Goal: Task Accomplishment & Management: Use online tool/utility

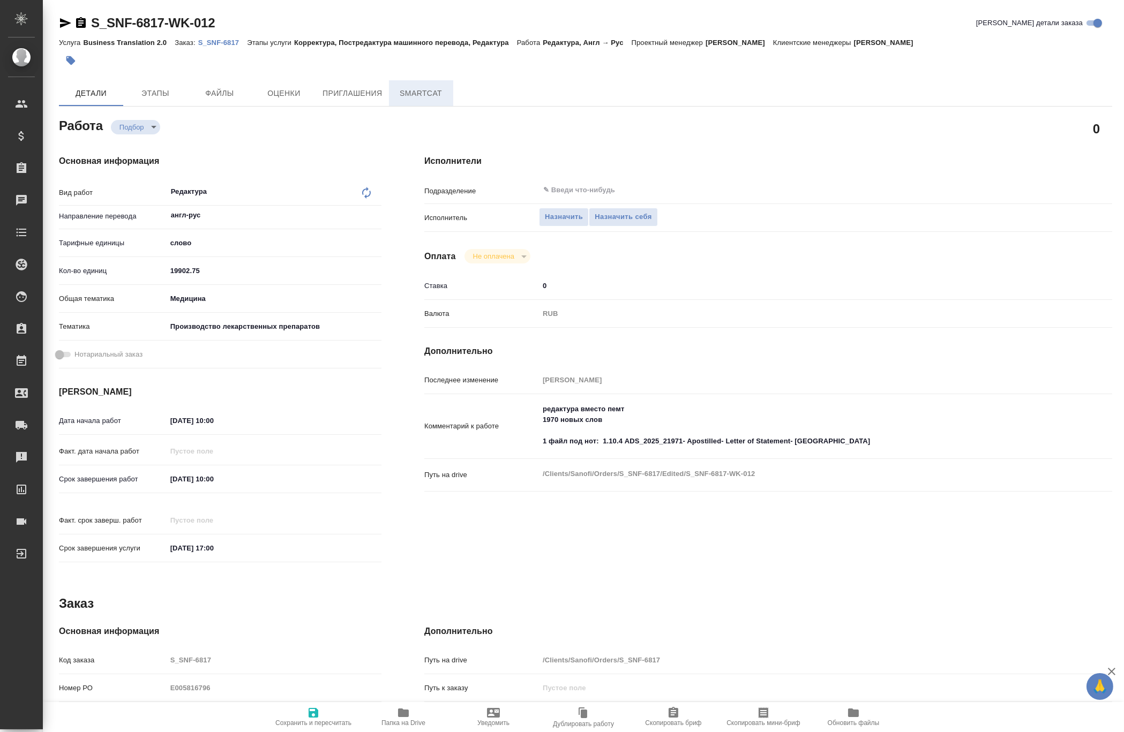
type textarea "x"
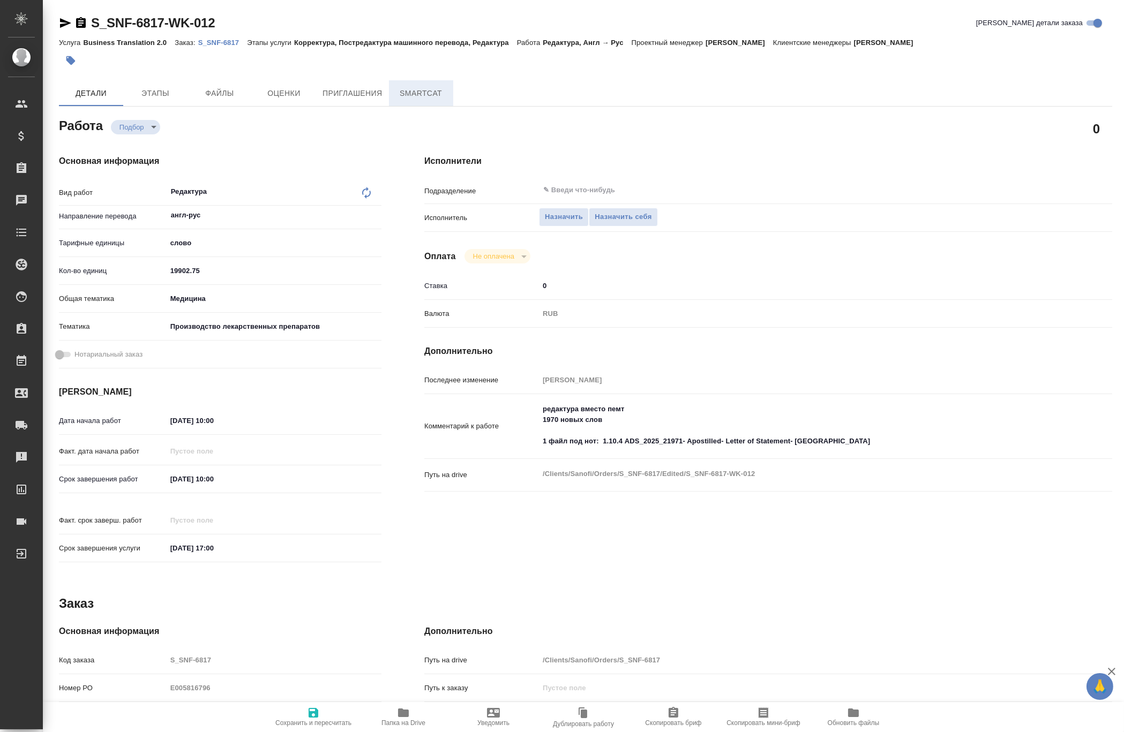
type textarea "x"
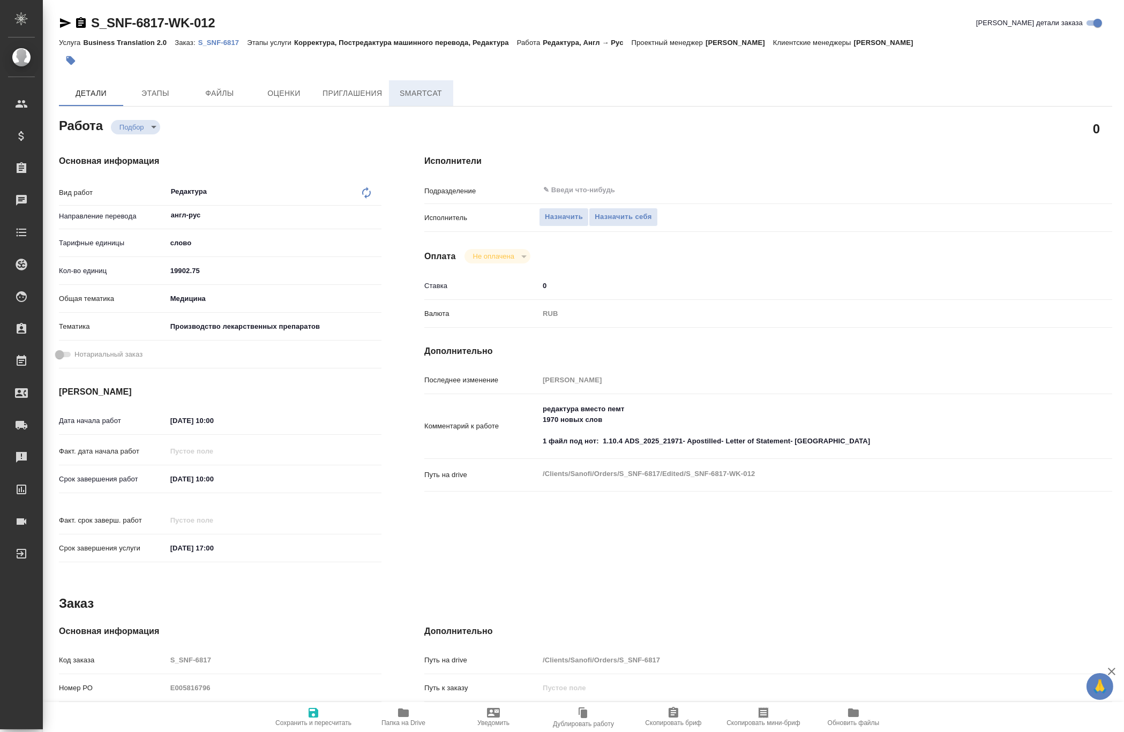
type textarea "x"
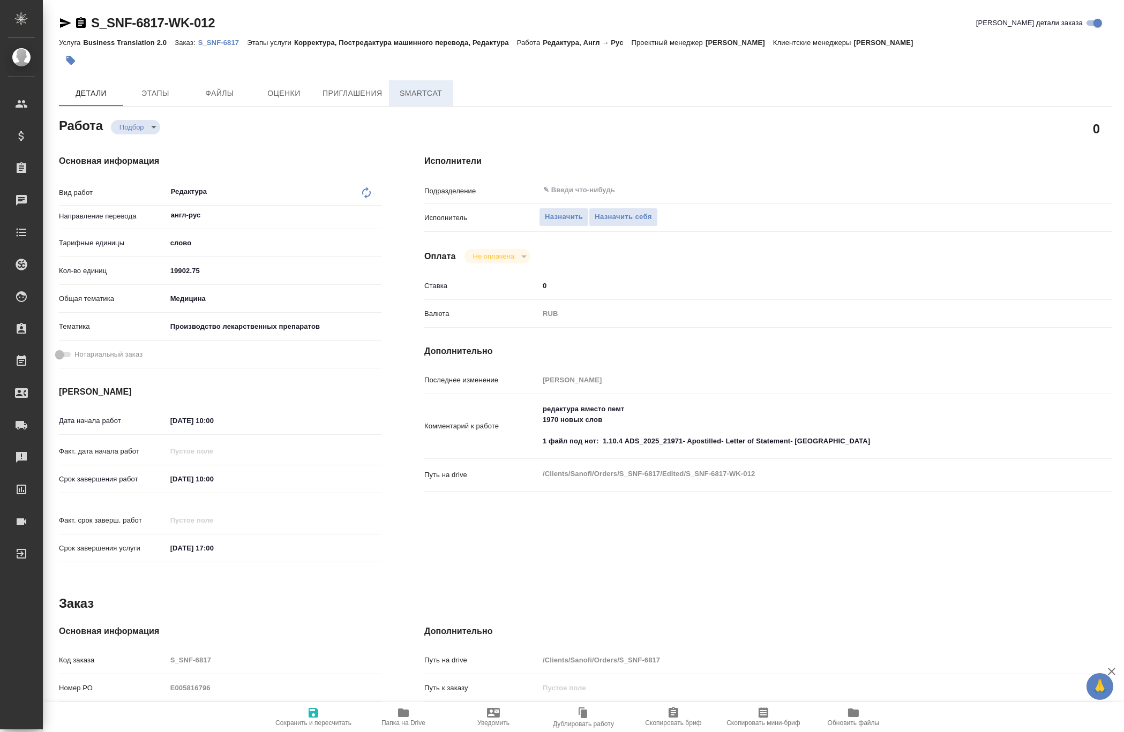
type textarea "x"
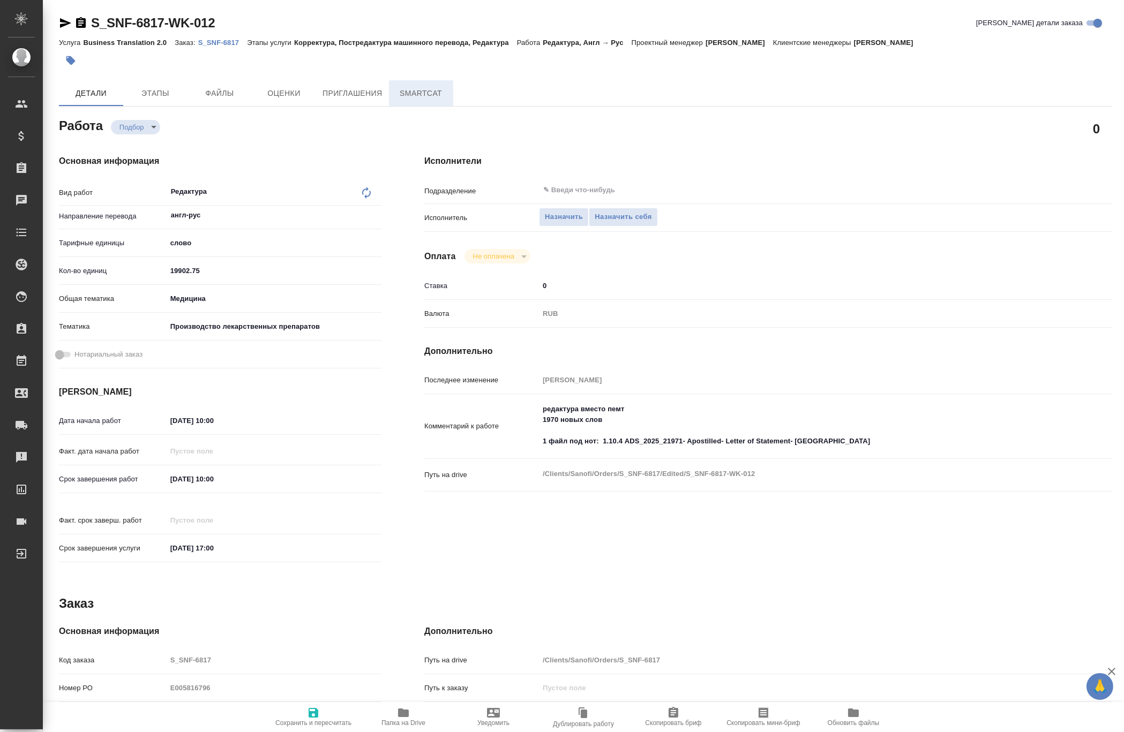
click at [404, 92] on span "SmartCat" at bounding box center [420, 93] width 51 height 13
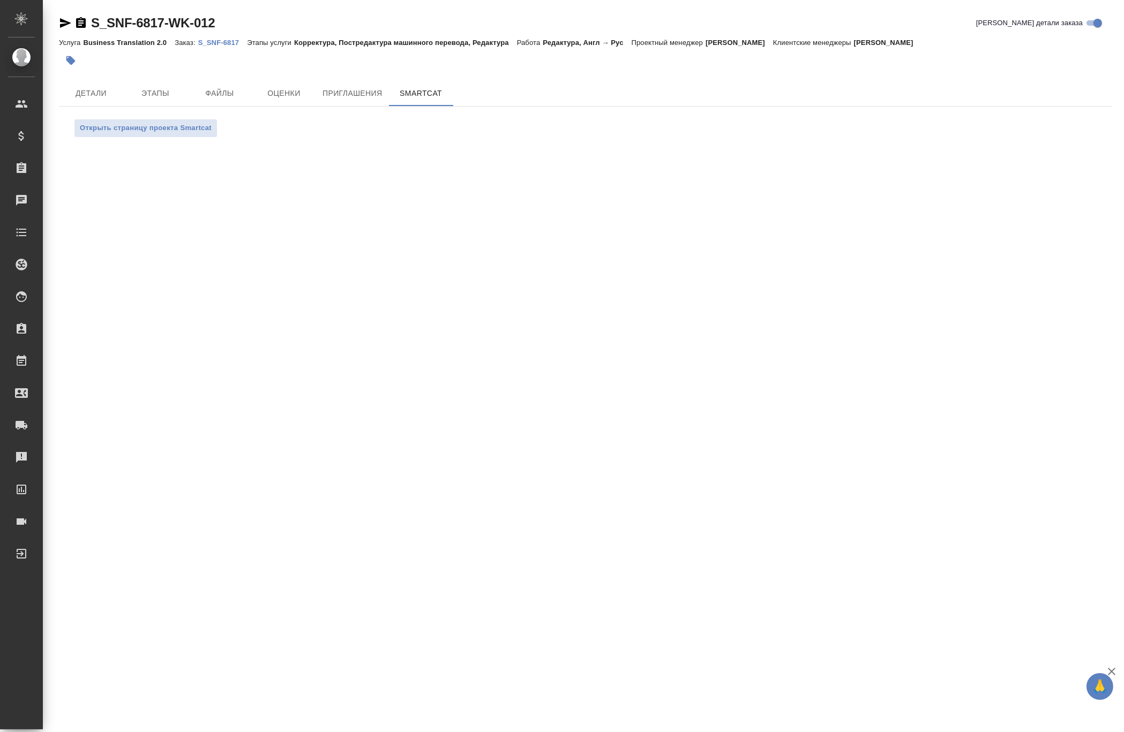
click at [225, 37] on link "S_SNF-6817" at bounding box center [222, 41] width 49 height 9
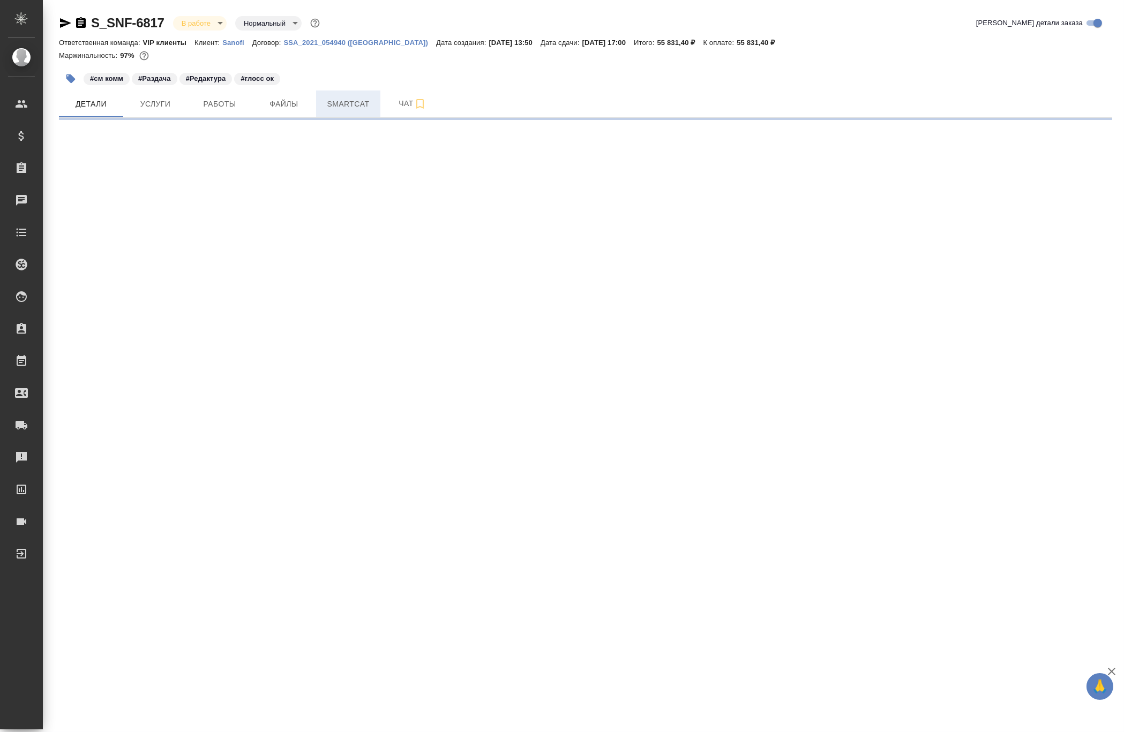
select select "RU"
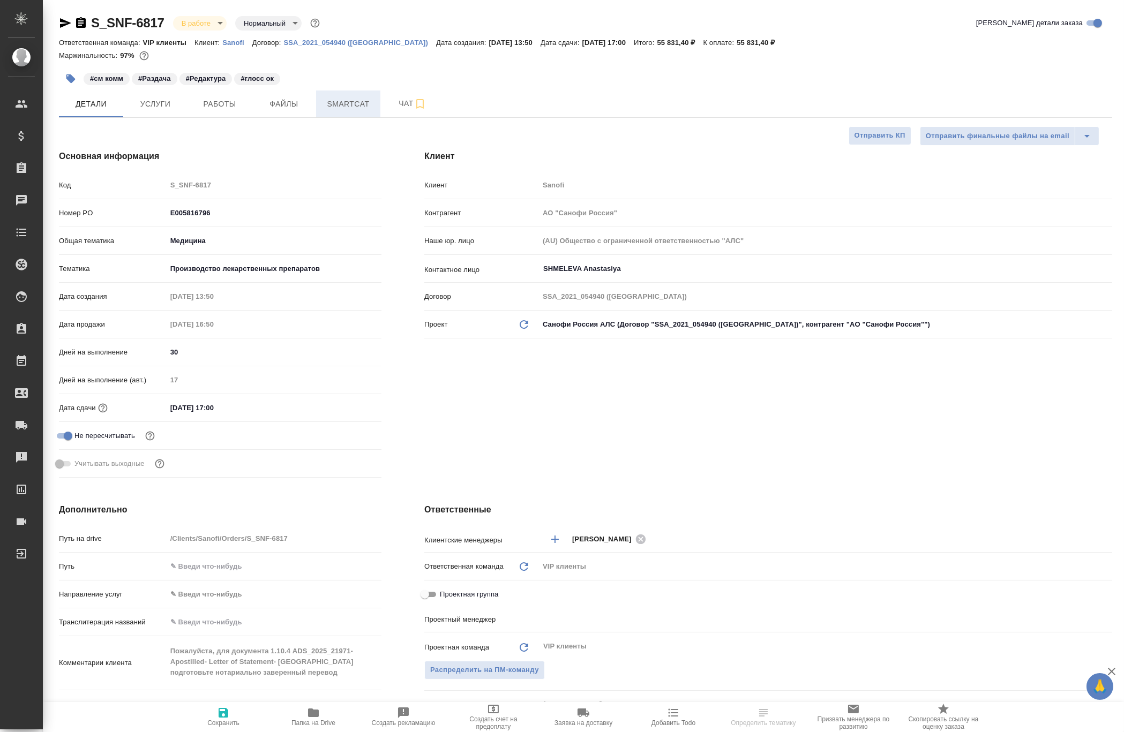
type textarea "x"
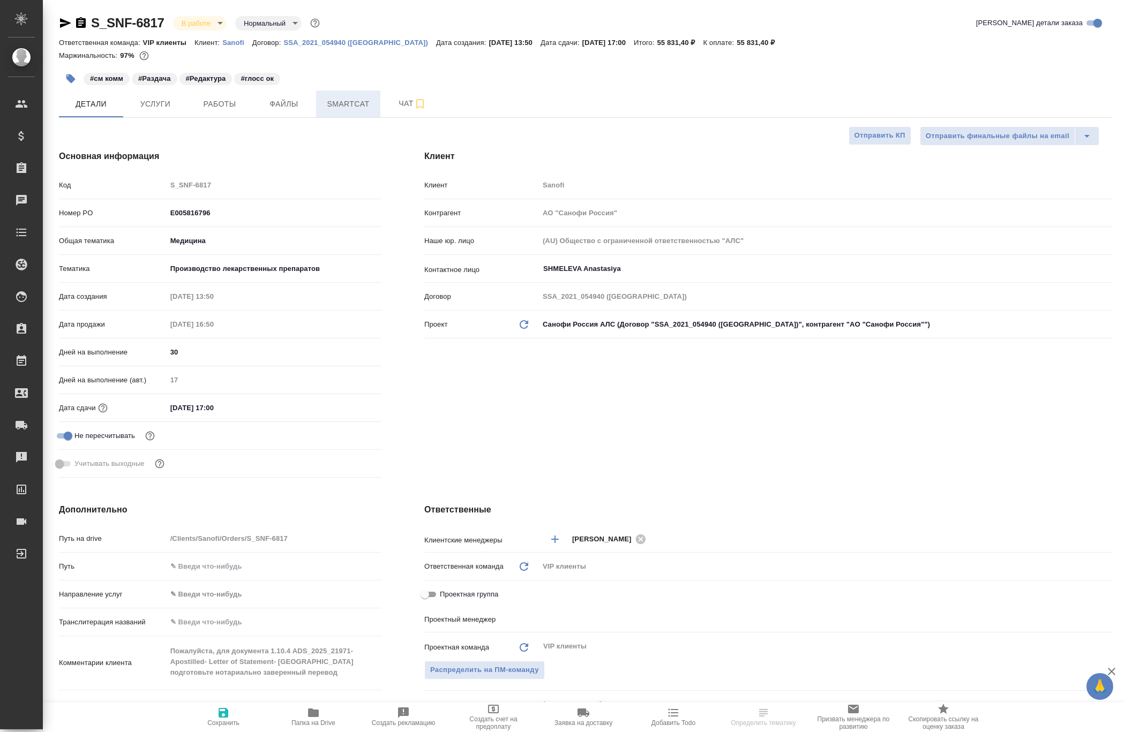
type textarea "x"
type input "[PERSON_NAME]"
type input "Комаров Роман"
click at [355, 96] on button "Smartcat" at bounding box center [348, 104] width 64 height 27
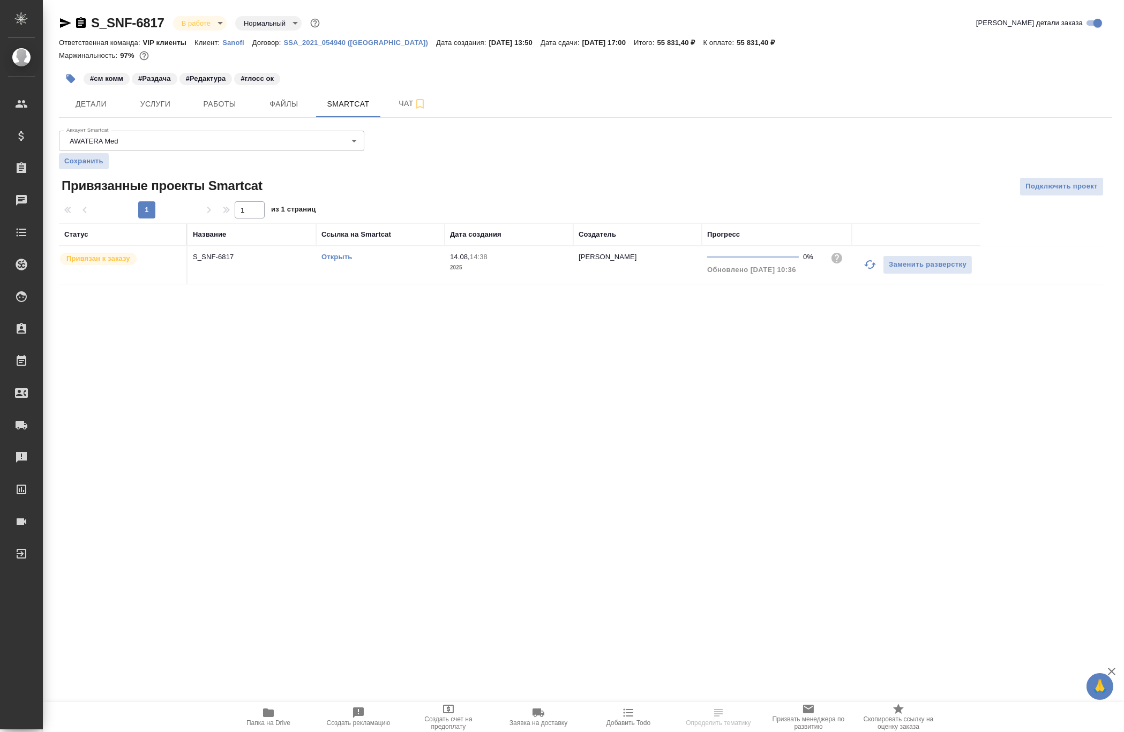
click at [327, 253] on link "Открыть" at bounding box center [336, 257] width 31 height 8
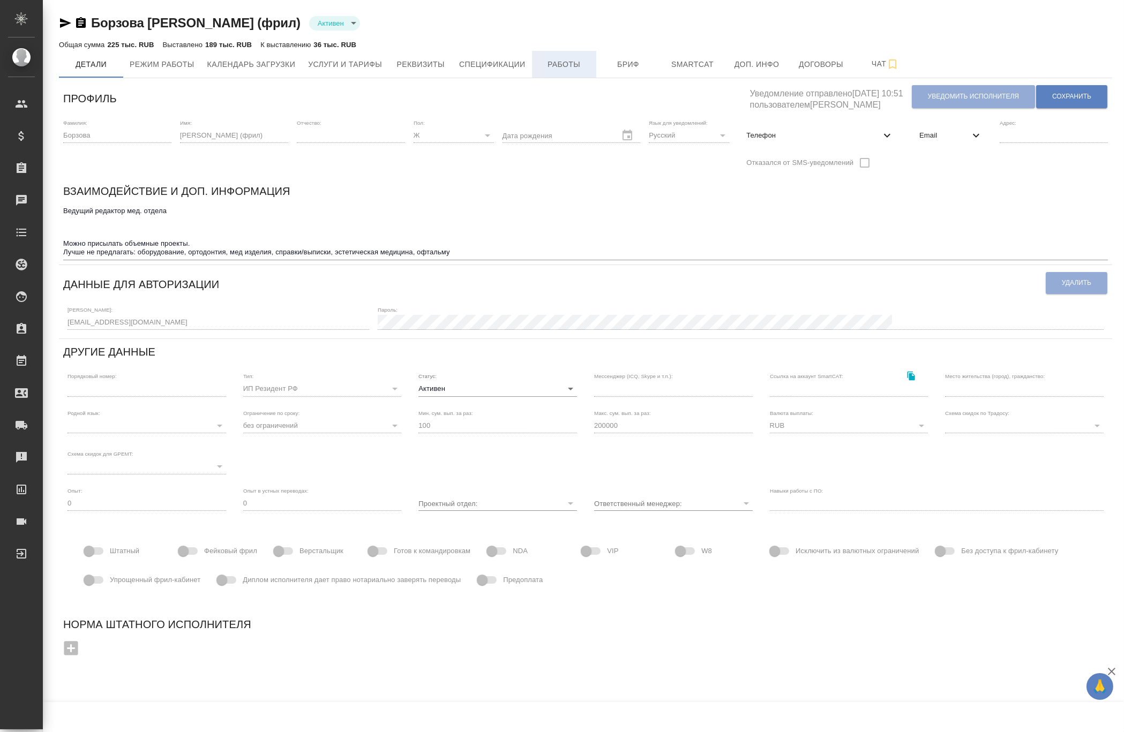
click at [562, 70] on span "Работы" at bounding box center [563, 64] width 51 height 13
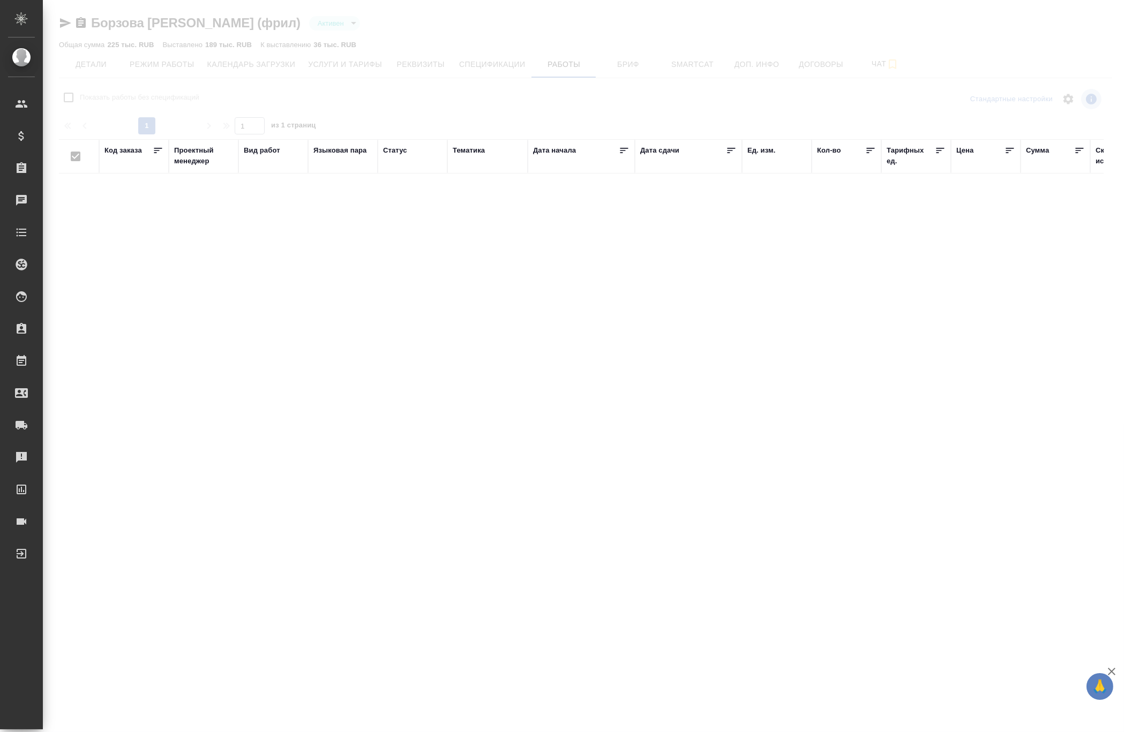
checkbox input "false"
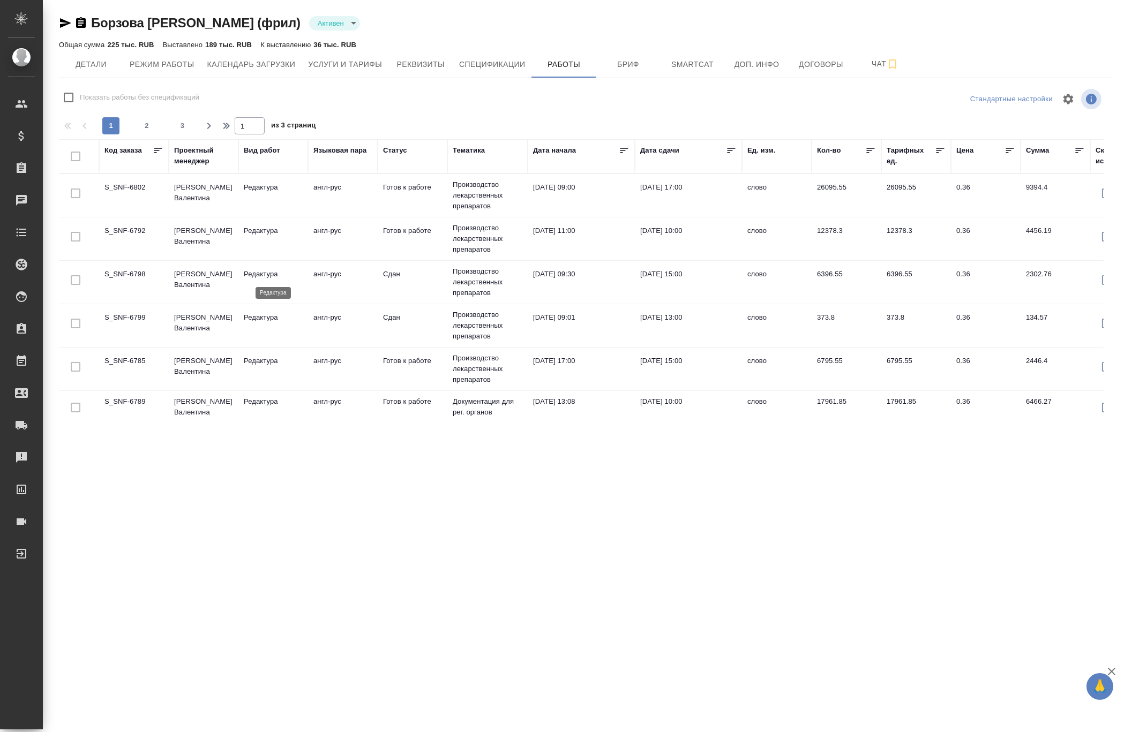
click at [251, 274] on p "Редактура" at bounding box center [273, 274] width 59 height 11
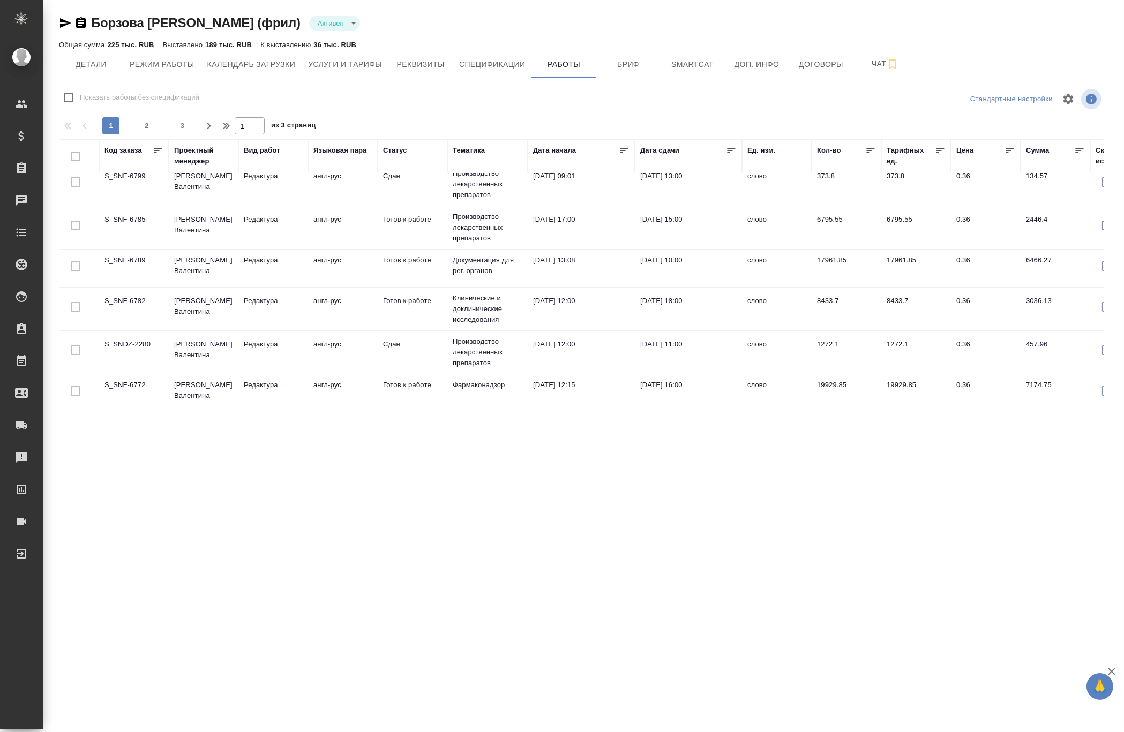
scroll to position [146, 0]
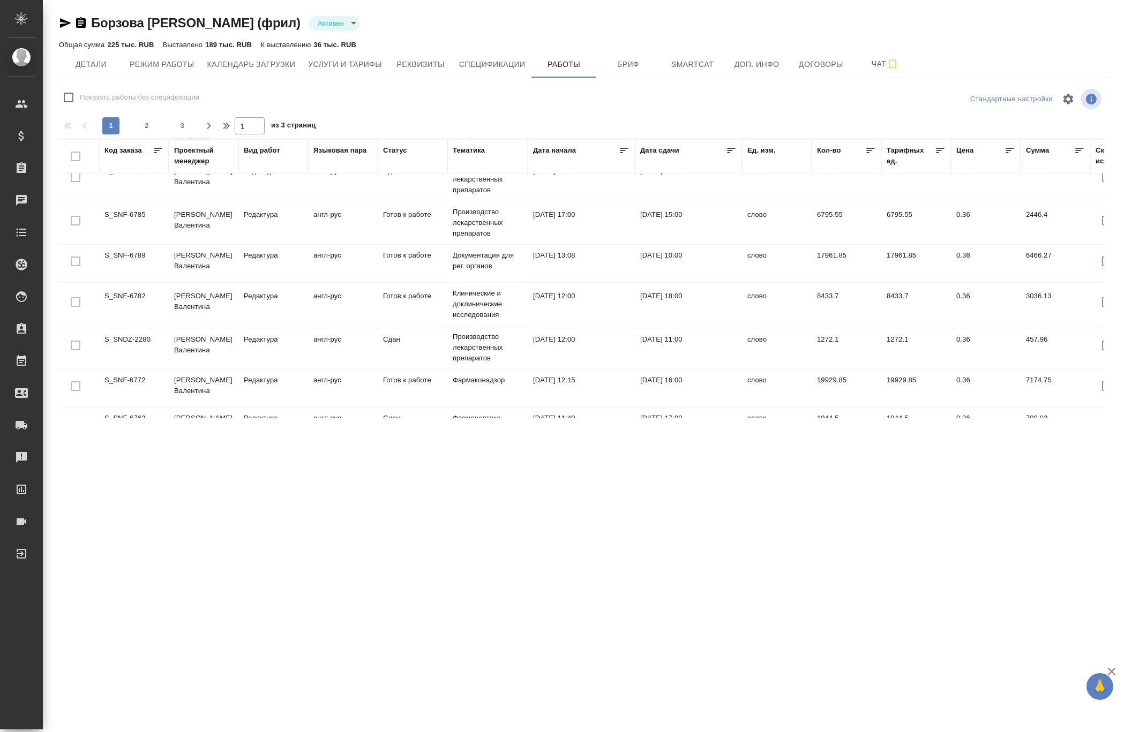
click at [458, 65] on p "Клинические и доклинические исследования" at bounding box center [488, 49] width 70 height 32
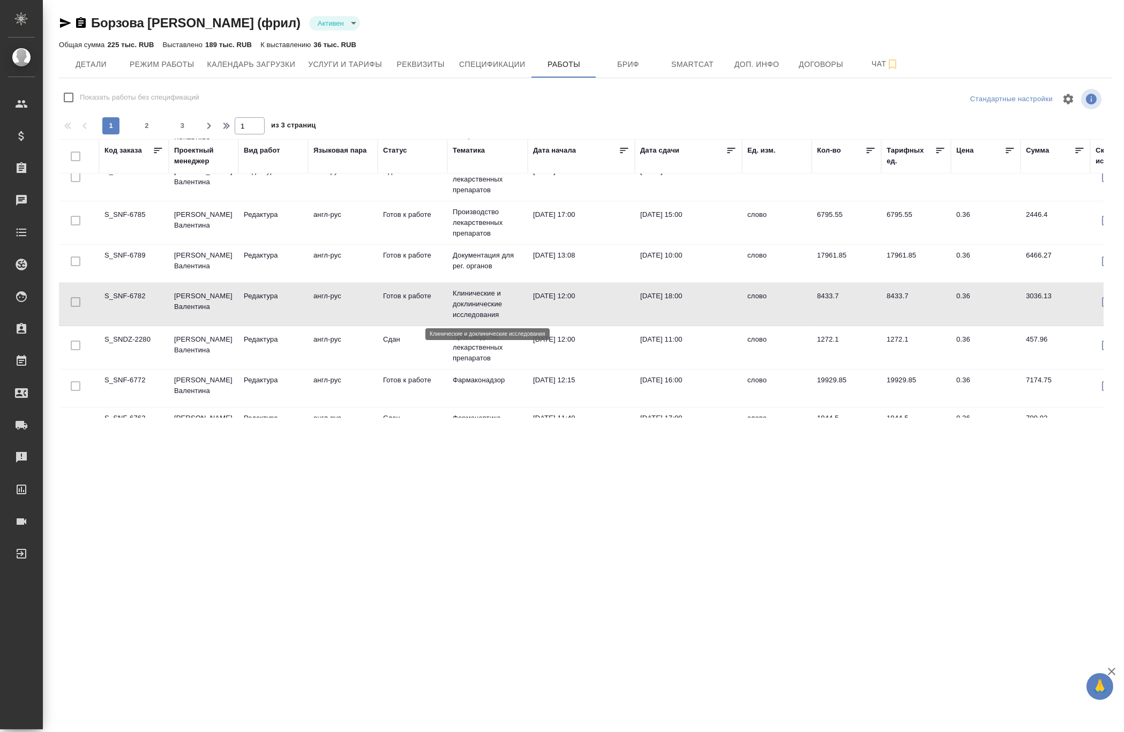
click at [458, 307] on p "Клинические и доклинические исследования" at bounding box center [488, 304] width 70 height 32
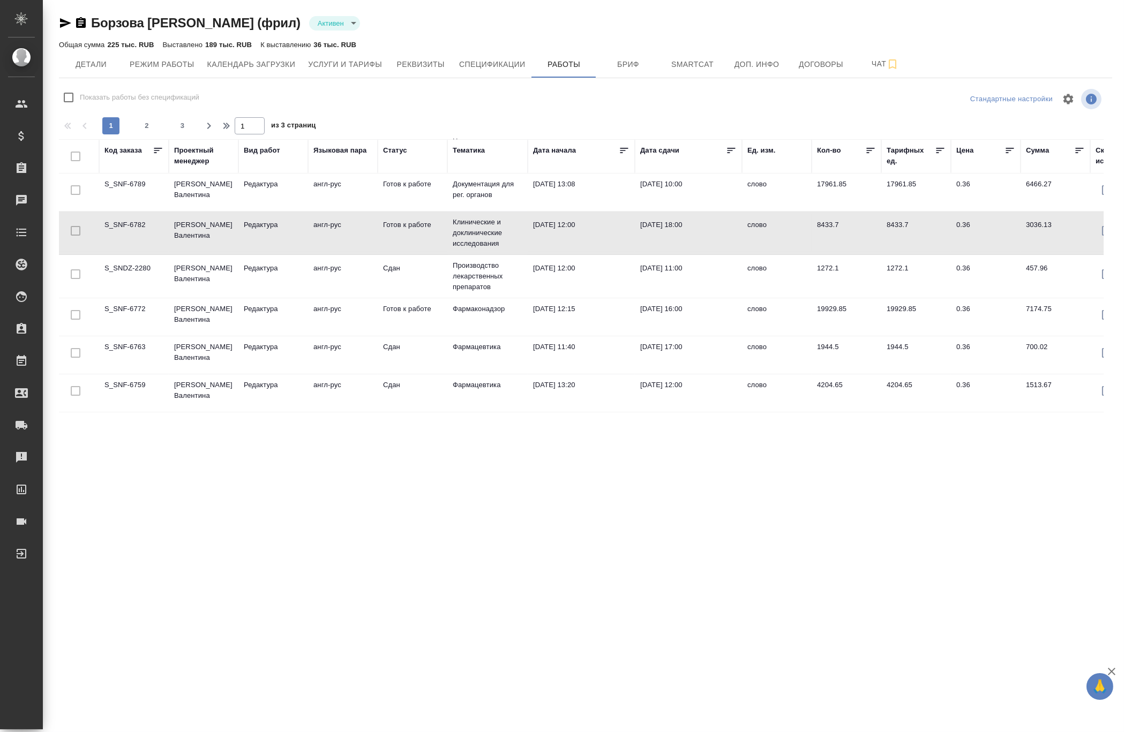
scroll to position [219, 0]
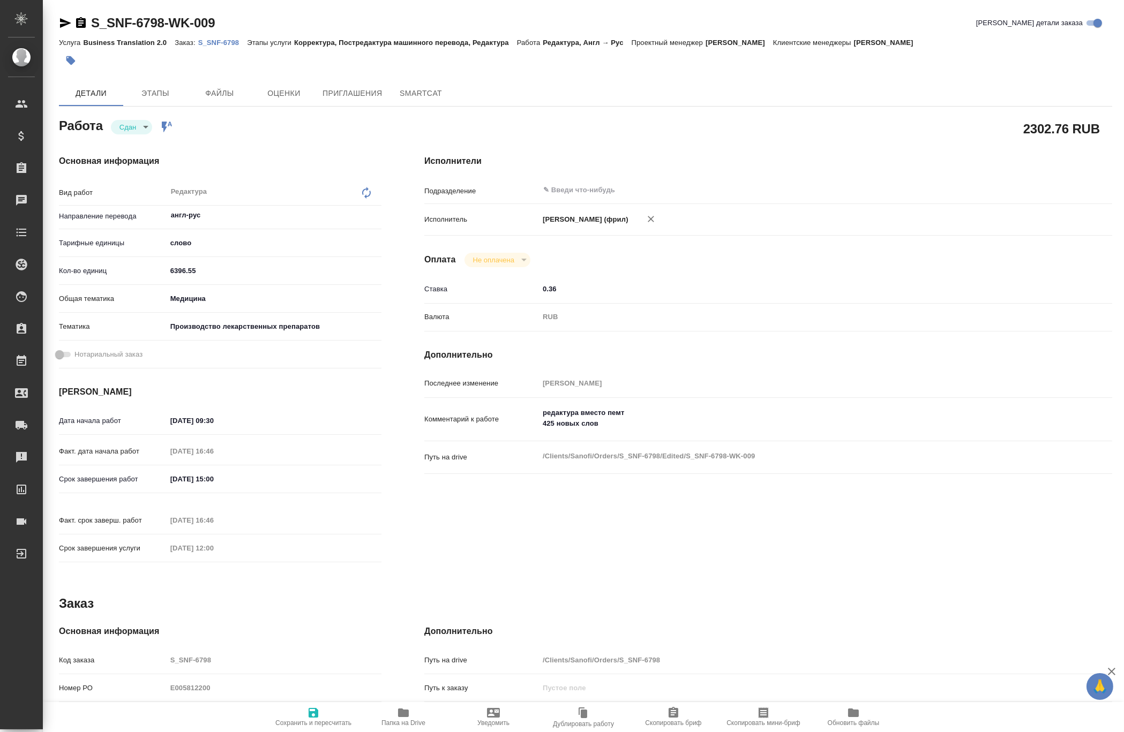
type textarea "x"
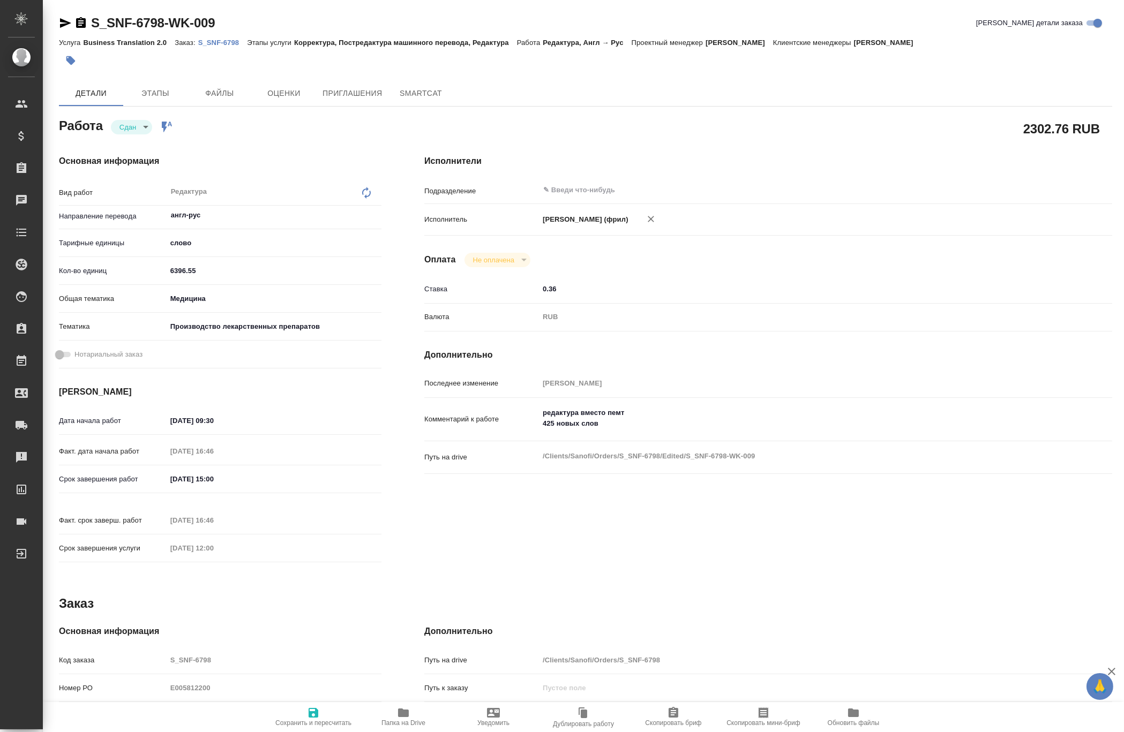
type textarea "x"
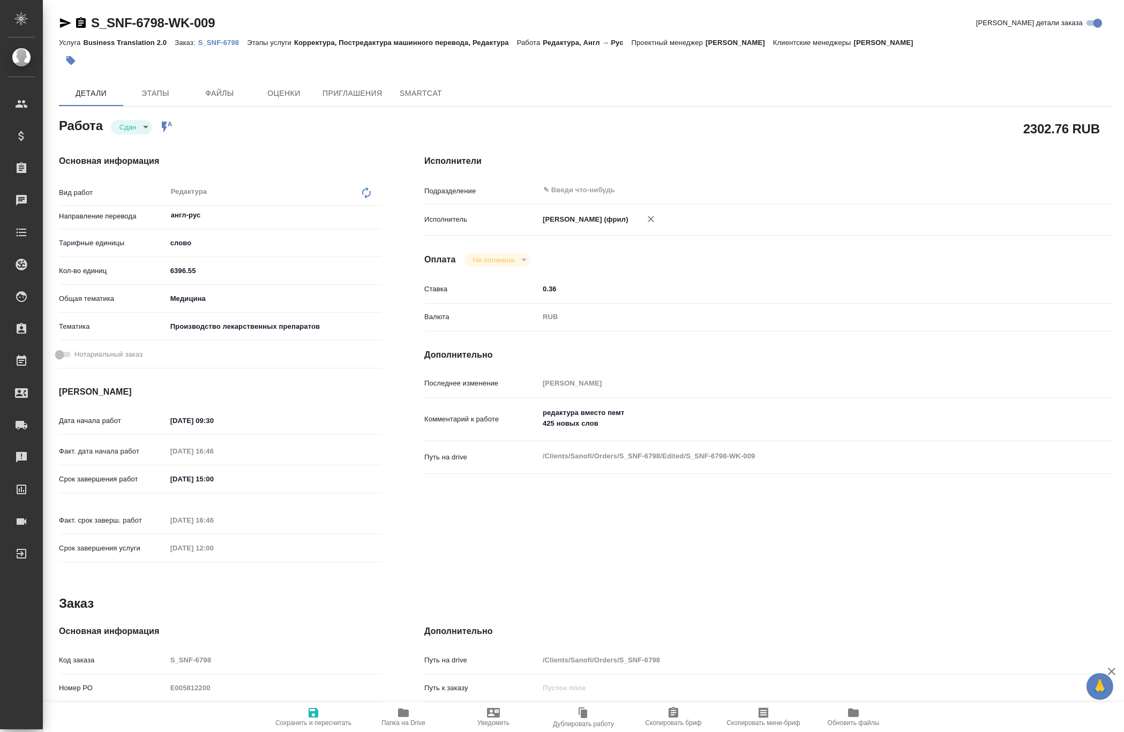
type textarea "x"
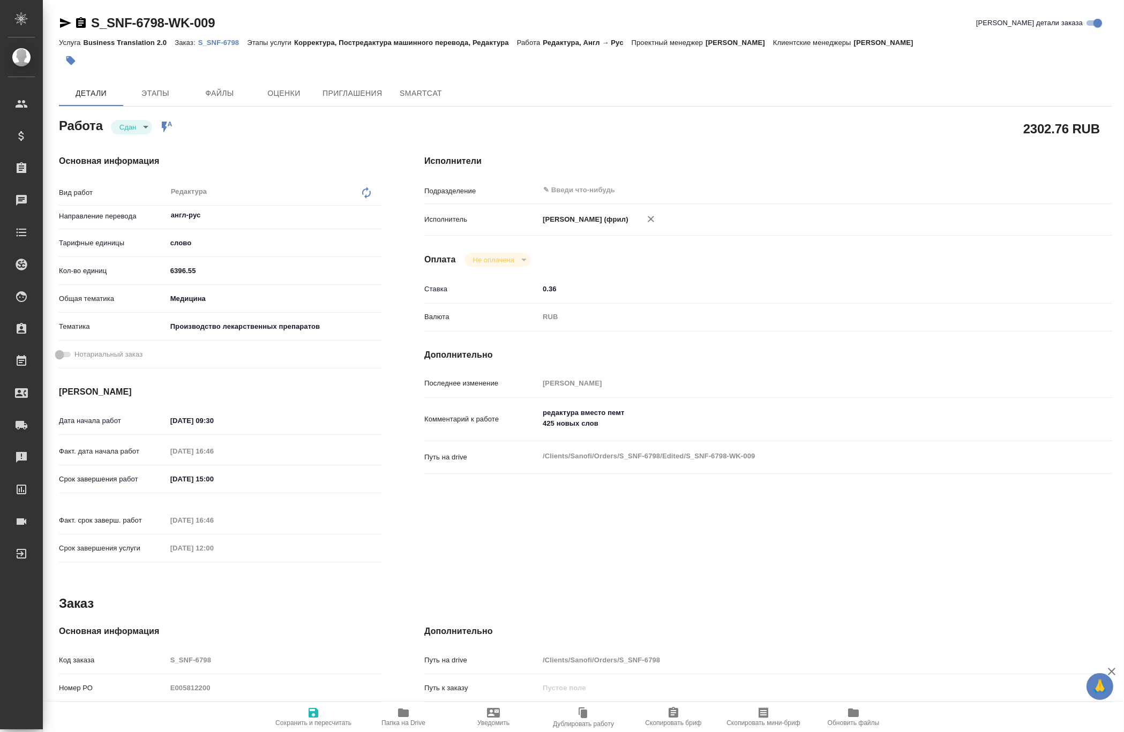
type textarea "x"
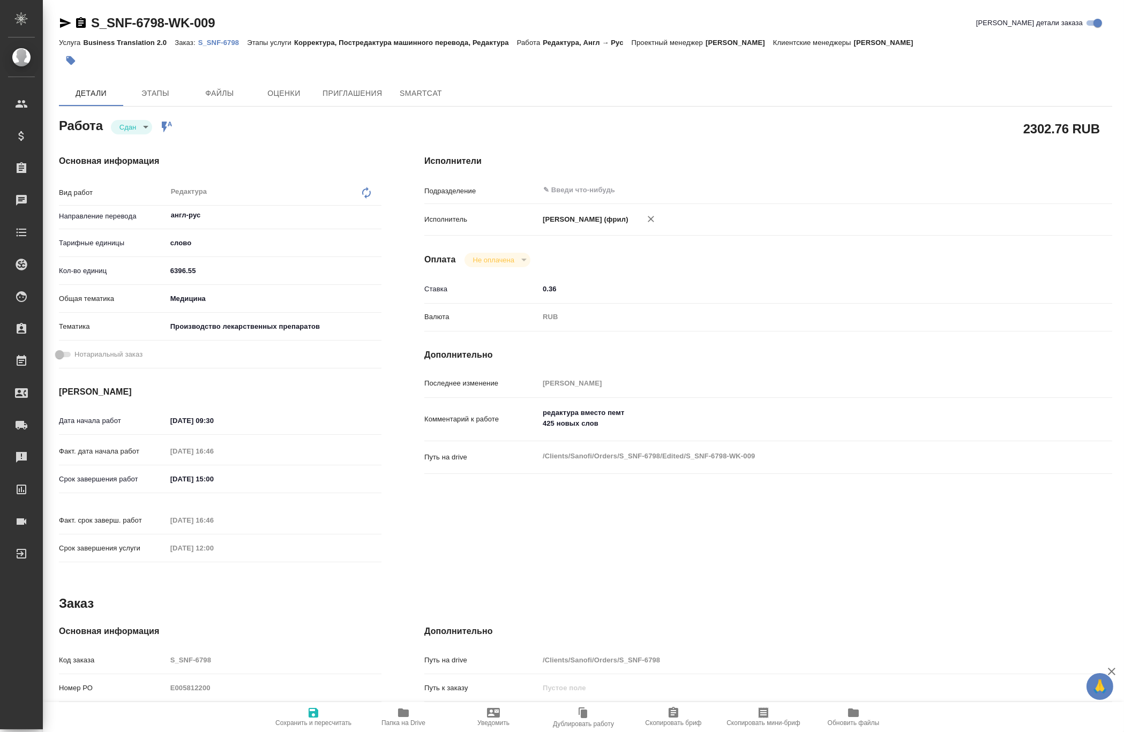
type textarea "x"
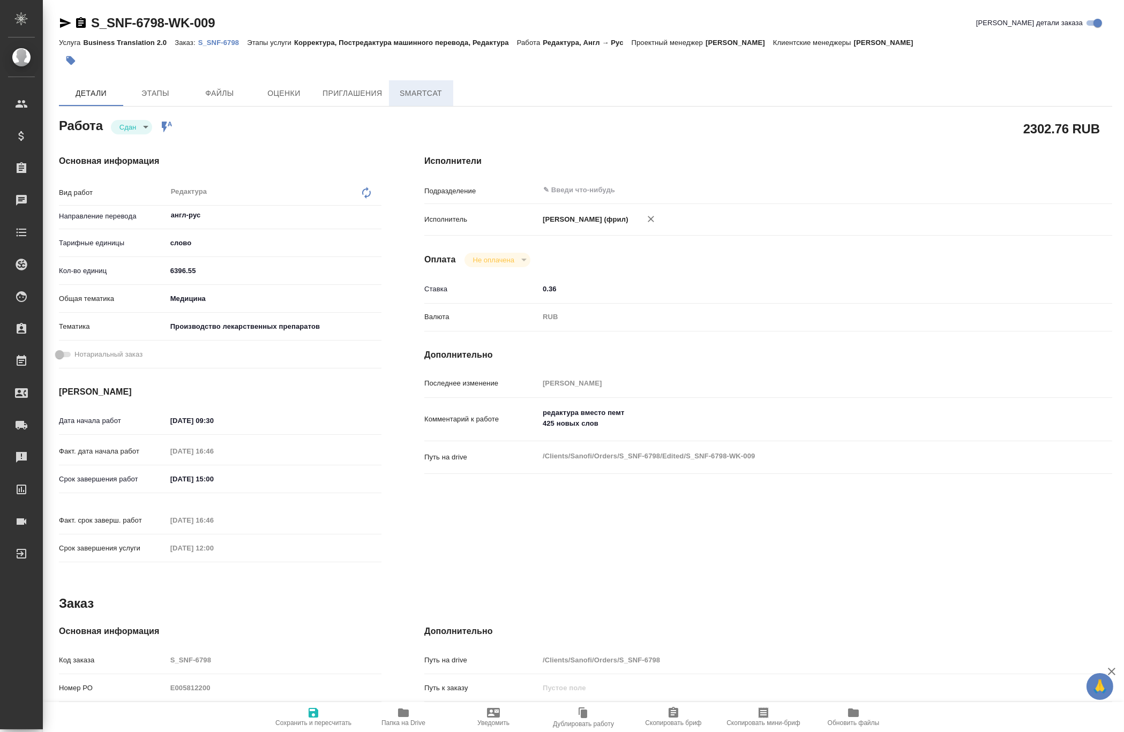
click at [411, 96] on span "SmartCat" at bounding box center [420, 93] width 51 height 13
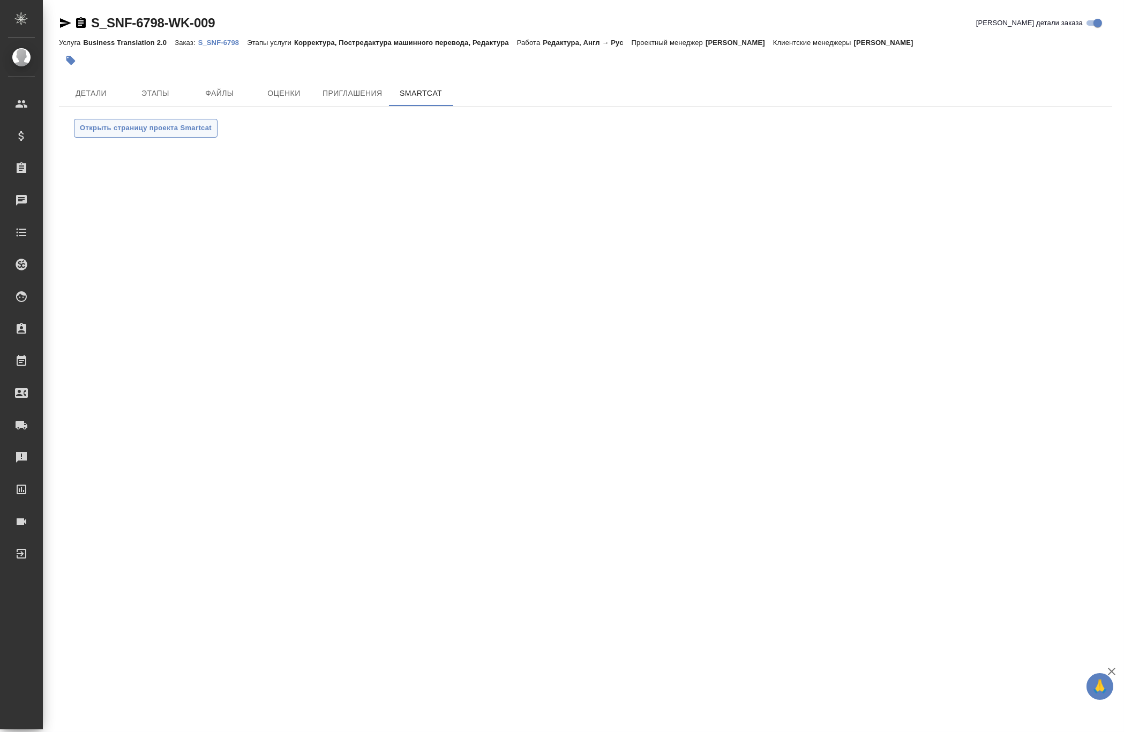
click at [192, 124] on span "Открыть страницу проекта Smartcat" at bounding box center [146, 128] width 132 height 12
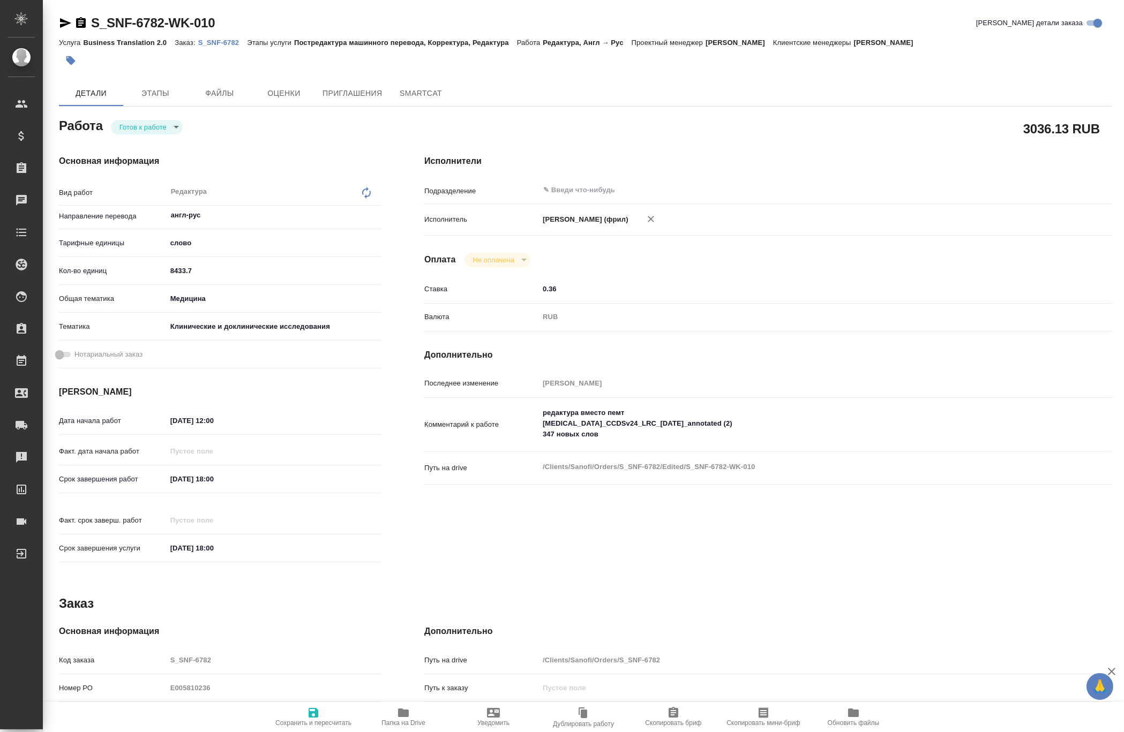
type textarea "x"
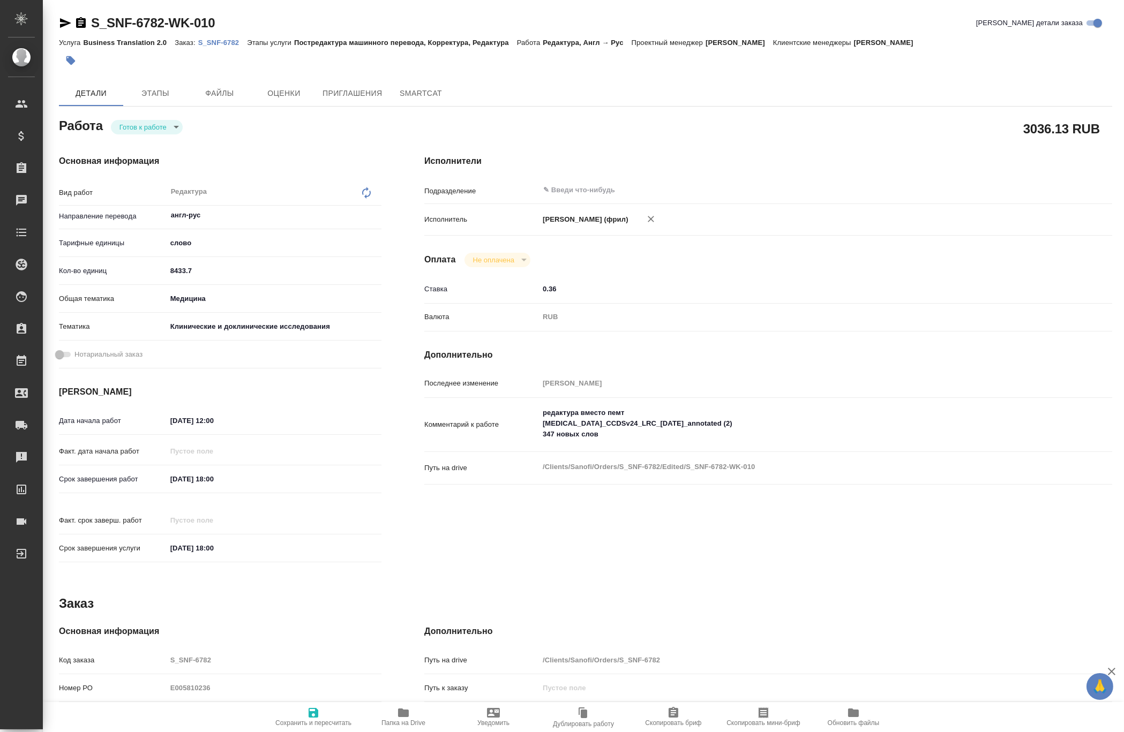
type textarea "x"
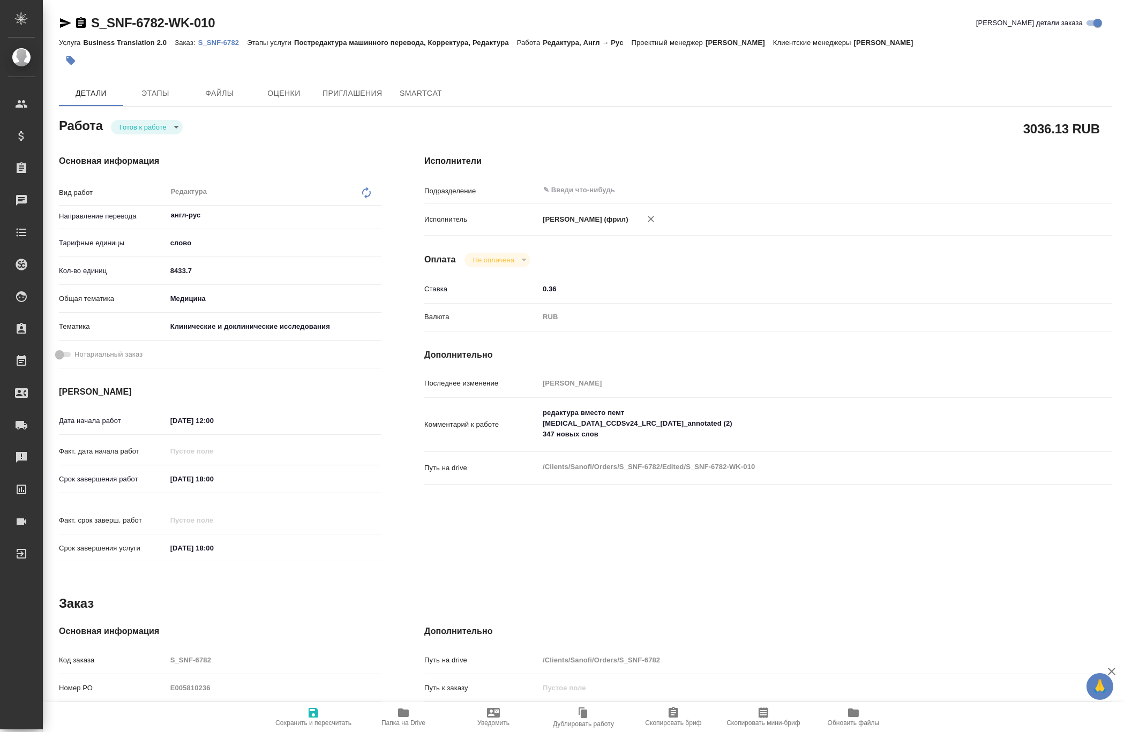
type textarea "x"
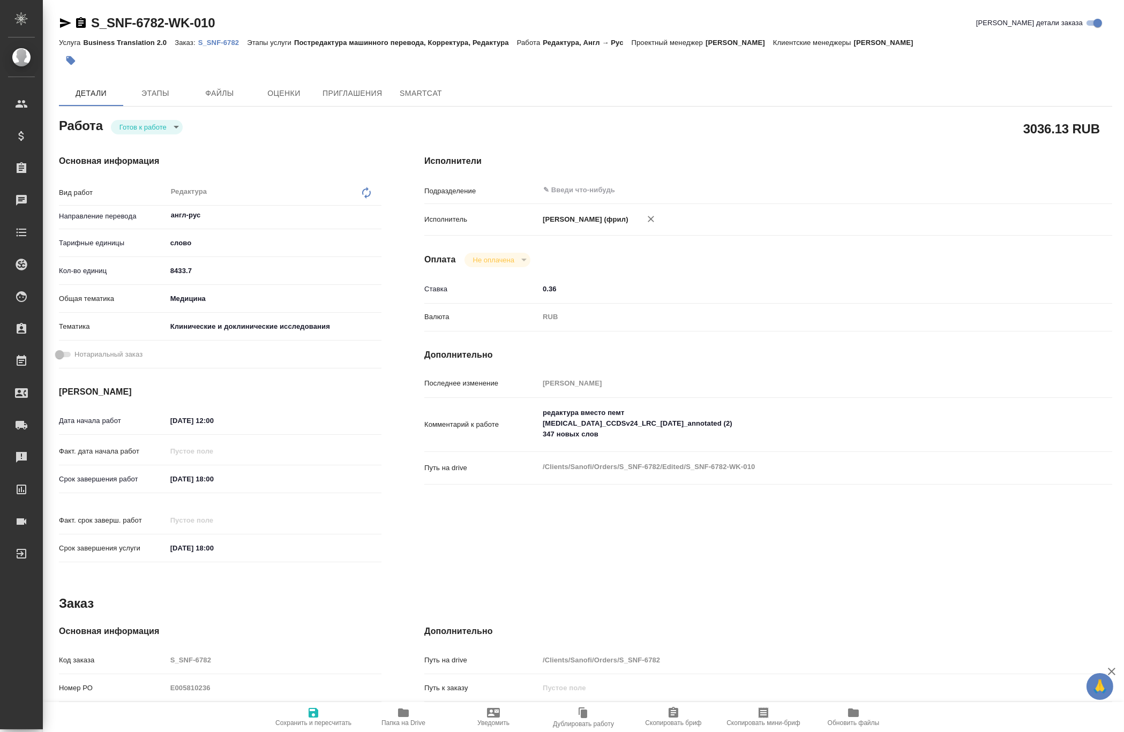
type textarea "x"
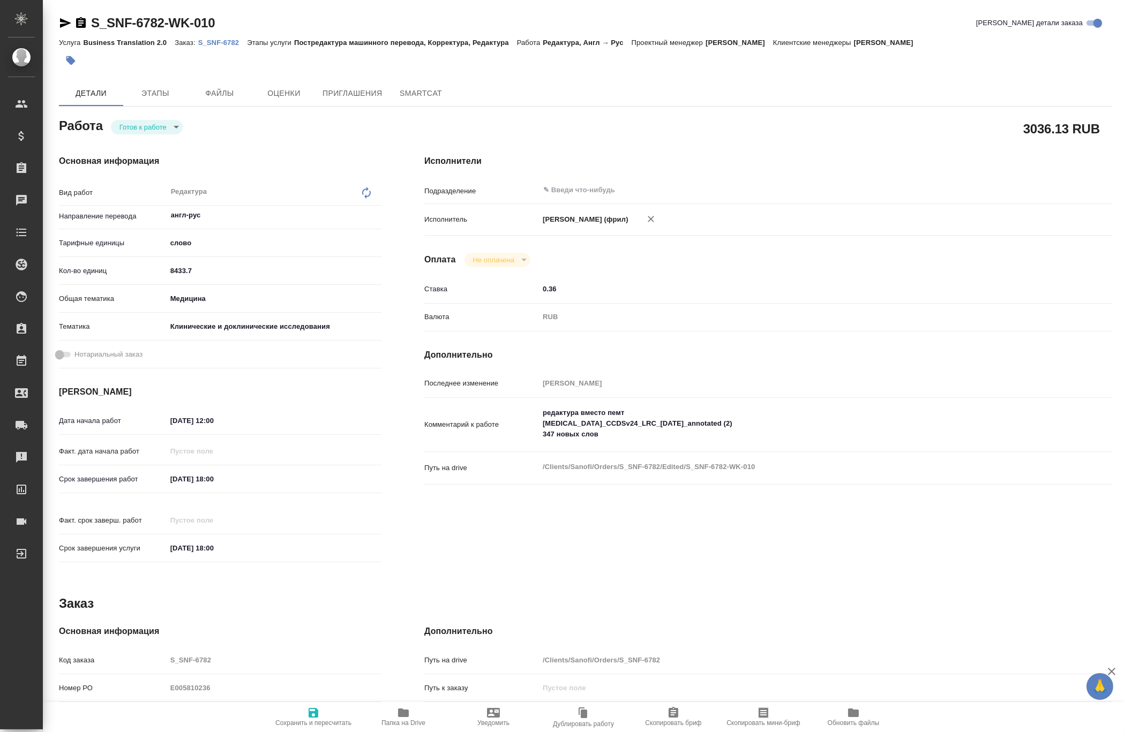
type textarea "x"
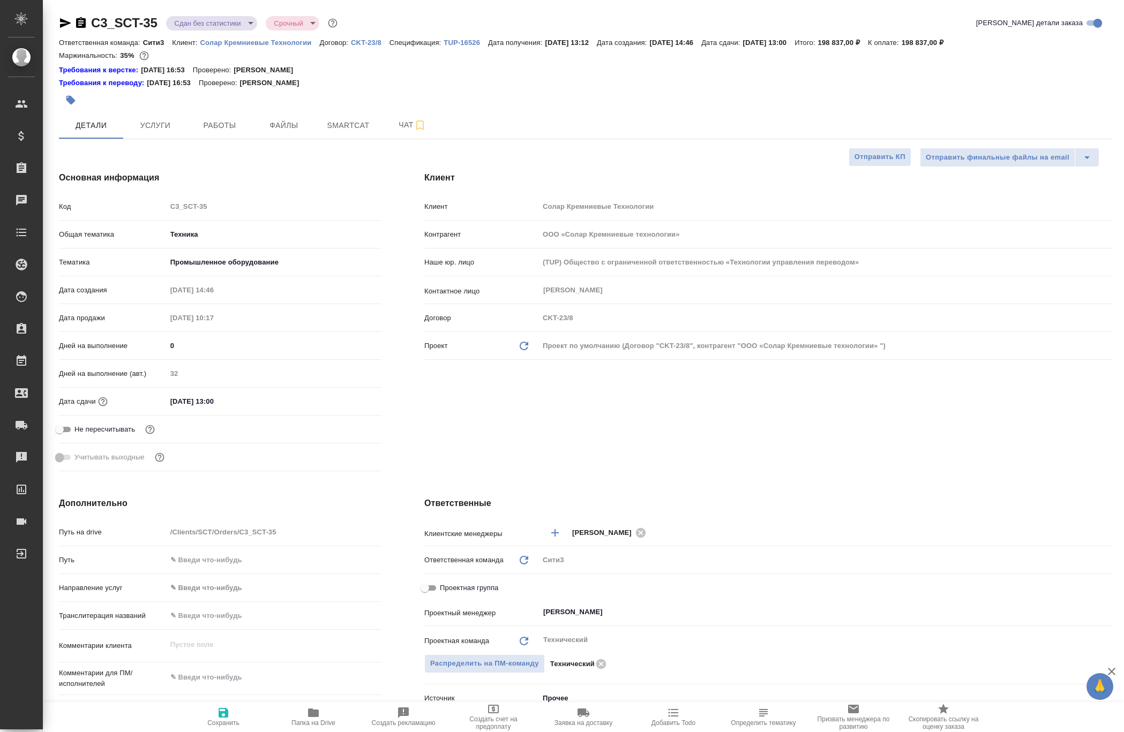
select select "RU"
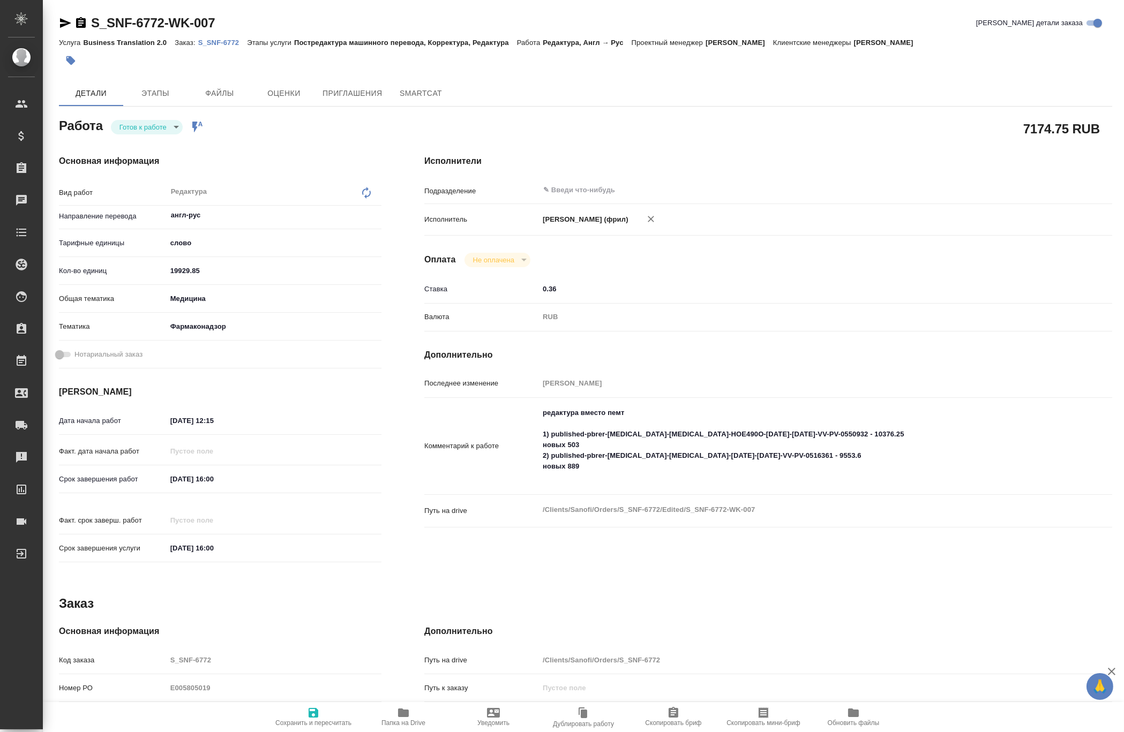
type textarea "x"
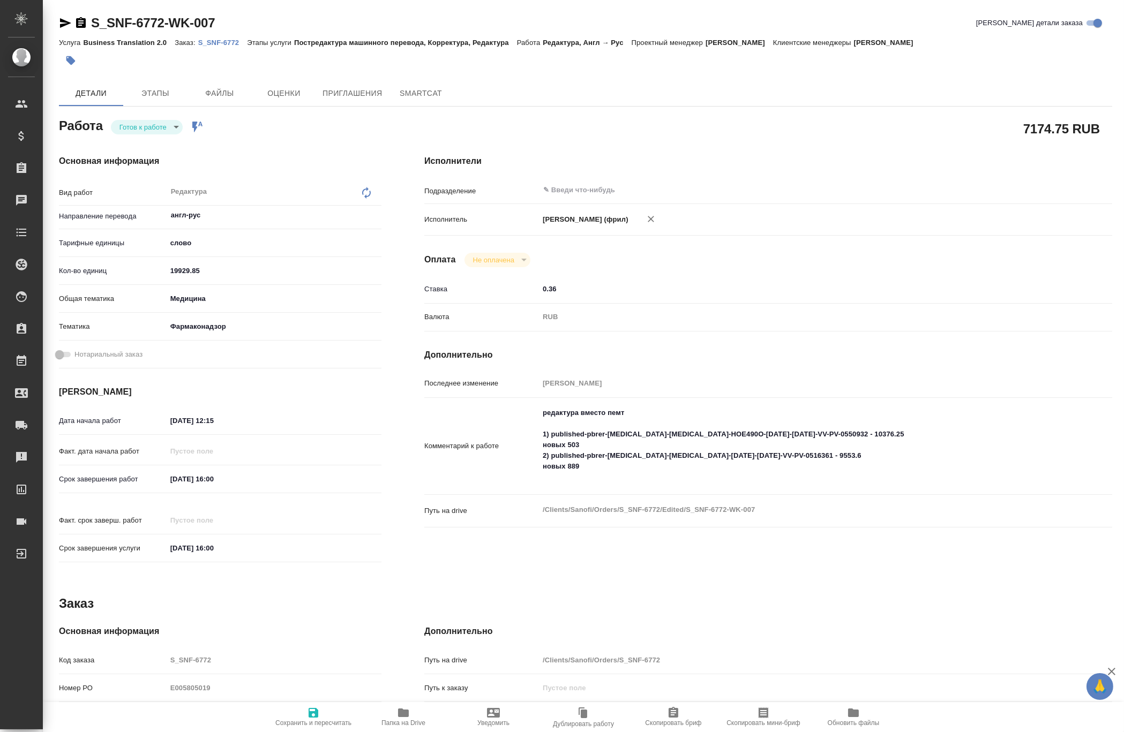
type textarea "x"
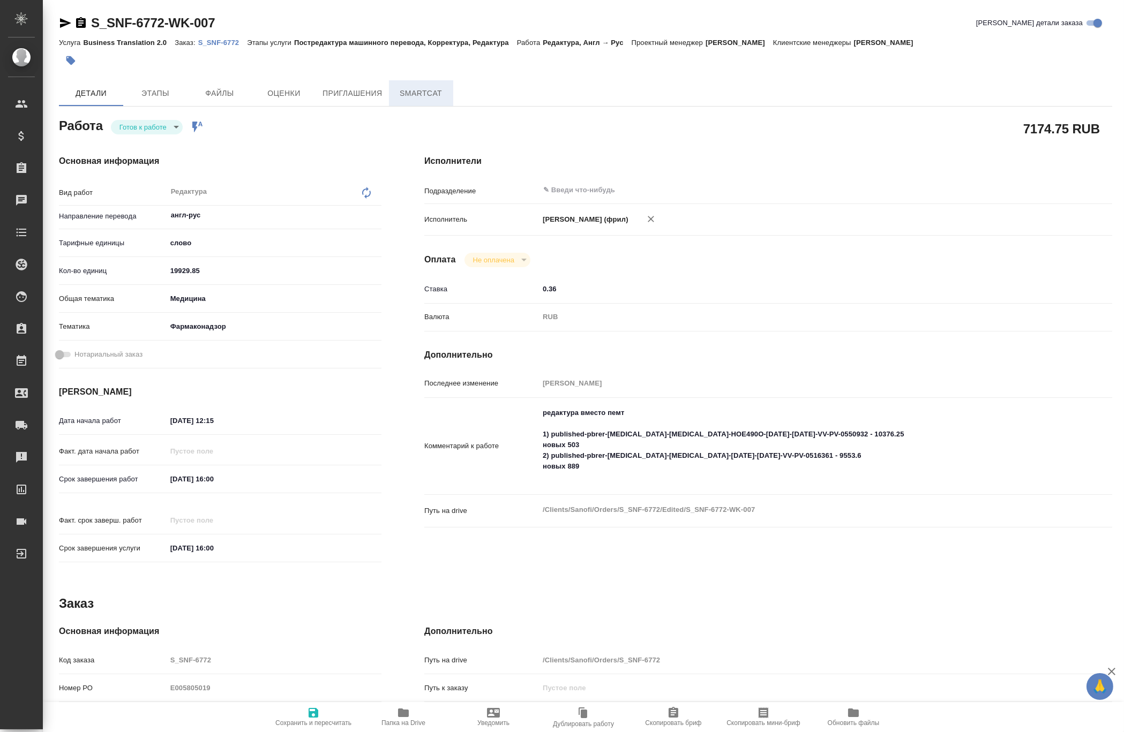
type textarea "x"
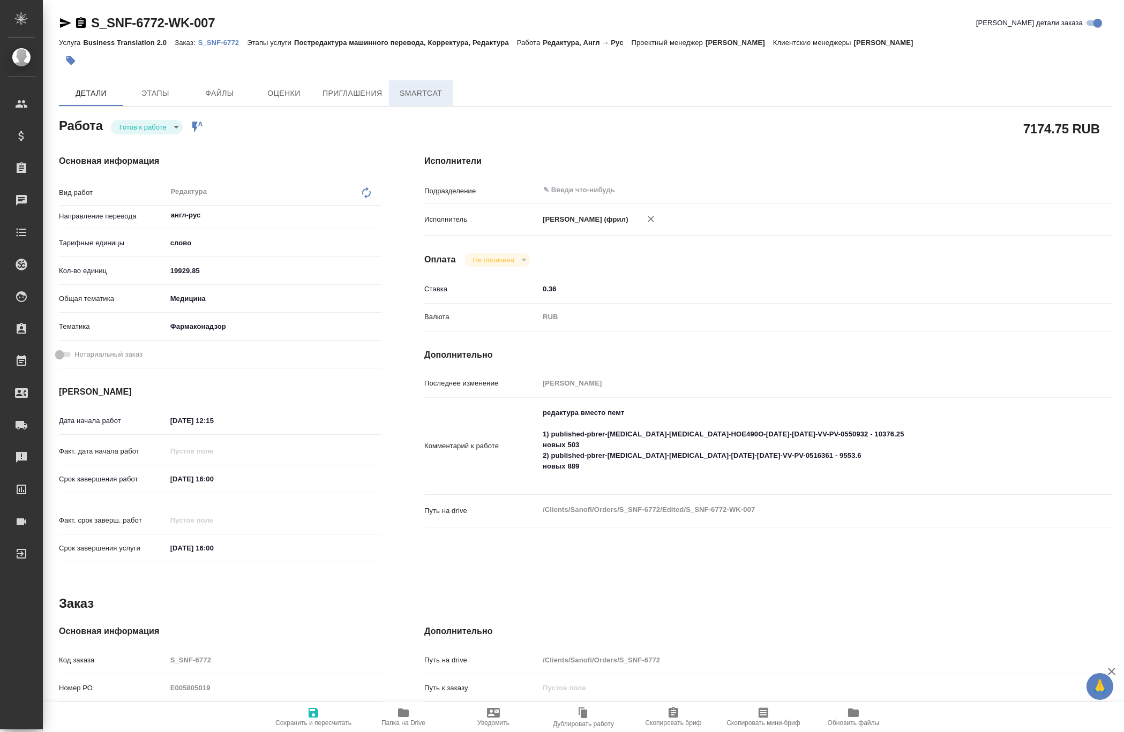
click at [427, 93] on span "SmartCat" at bounding box center [420, 93] width 51 height 13
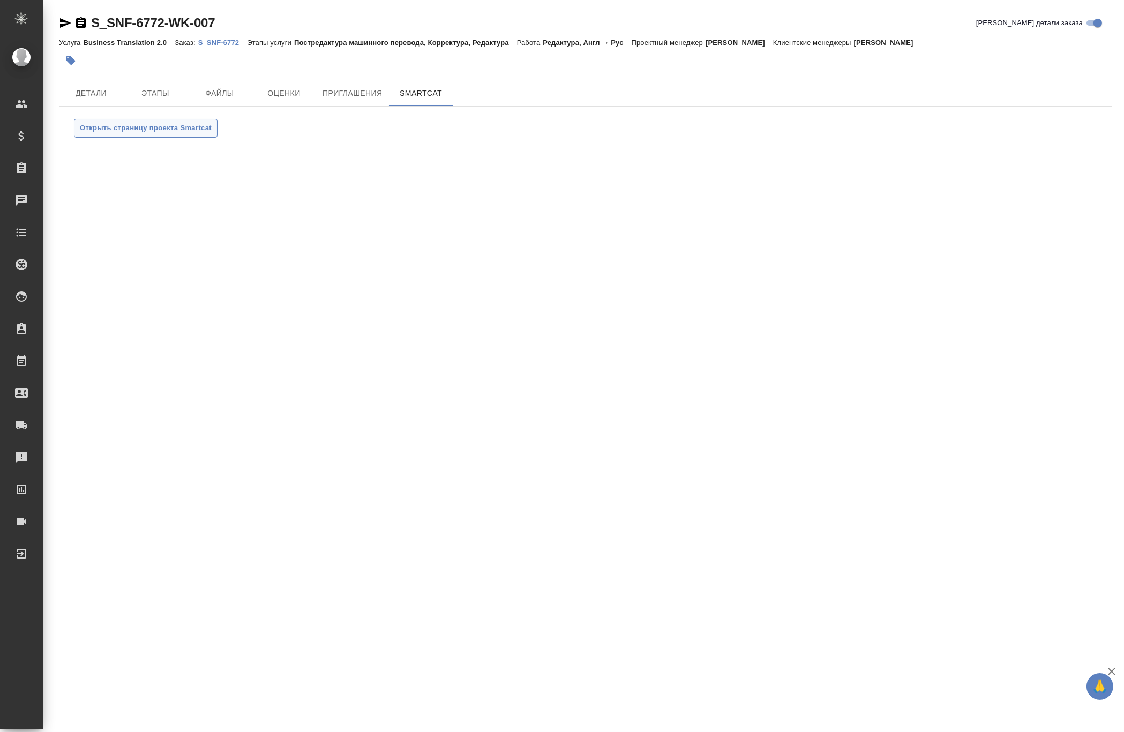
click at [183, 131] on span "Открыть страницу проекта Smartcat" at bounding box center [146, 128] width 132 height 12
